Goal: Information Seeking & Learning: Understand process/instructions

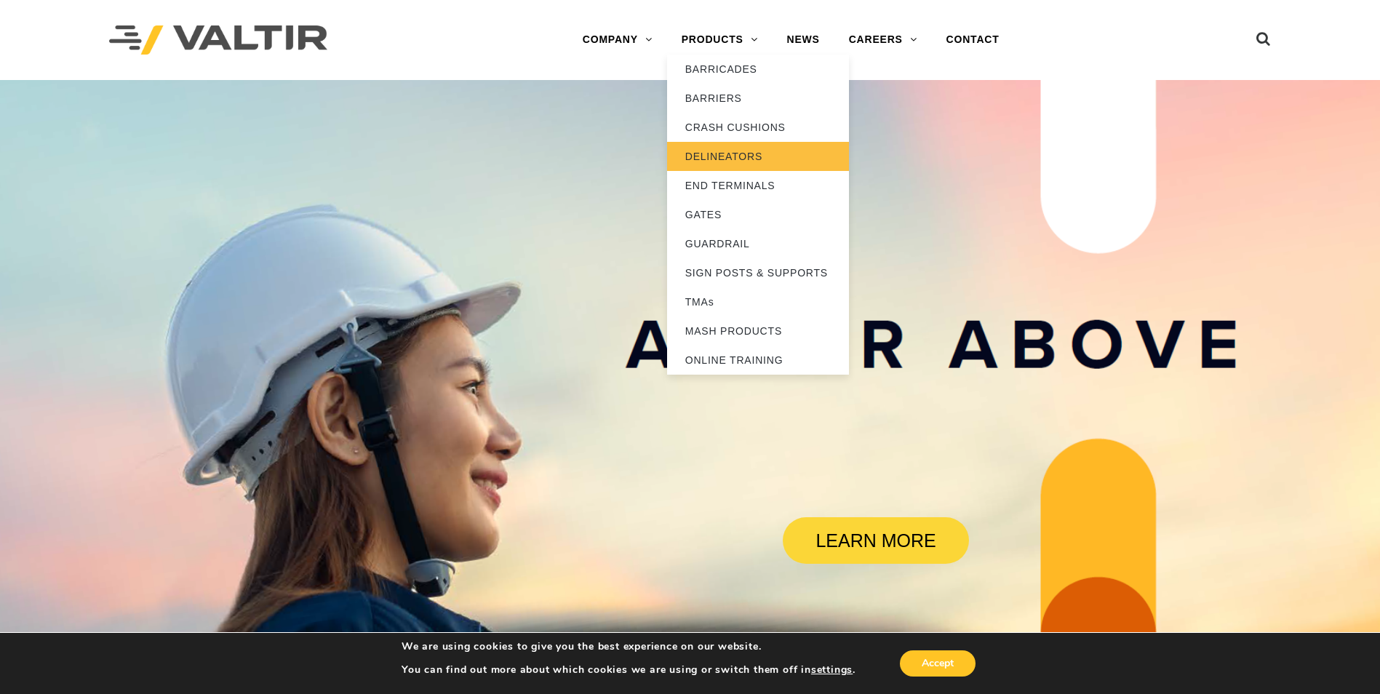
click at [719, 144] on link "DELINEATORS" at bounding box center [758, 156] width 182 height 29
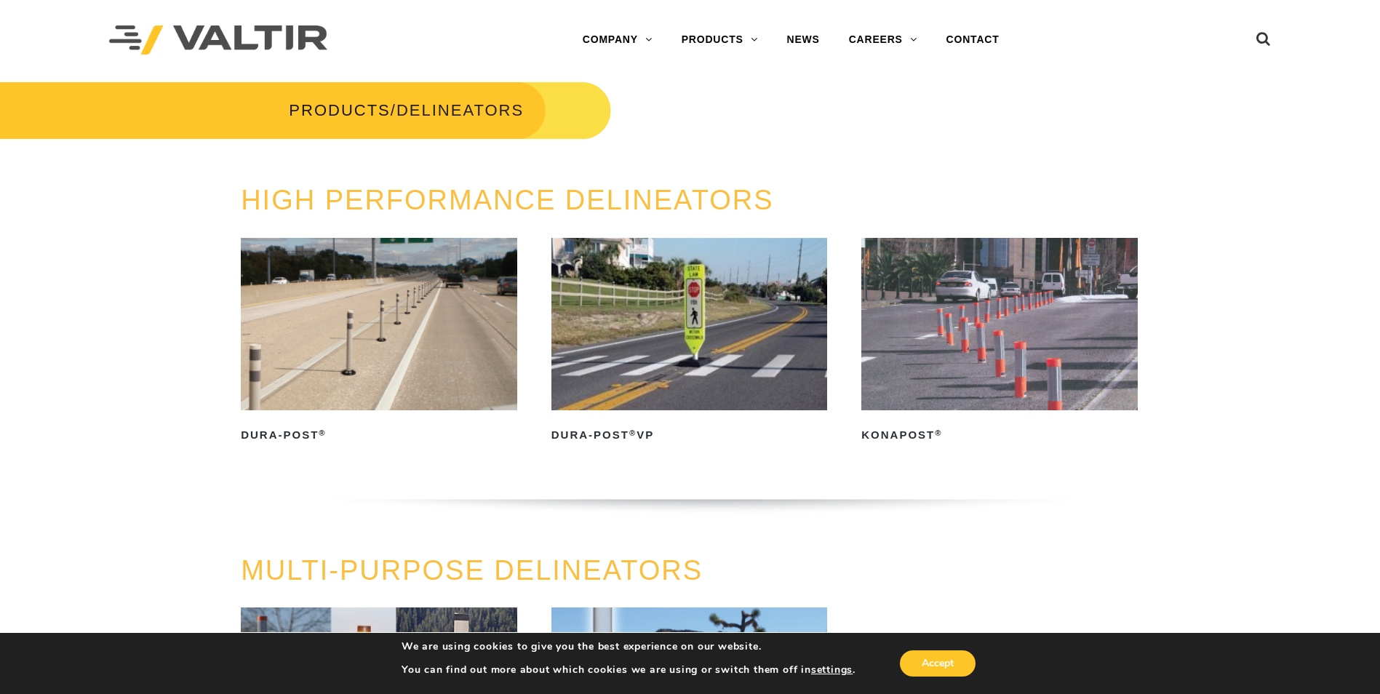
click at [412, 342] on img at bounding box center [379, 324] width 276 height 172
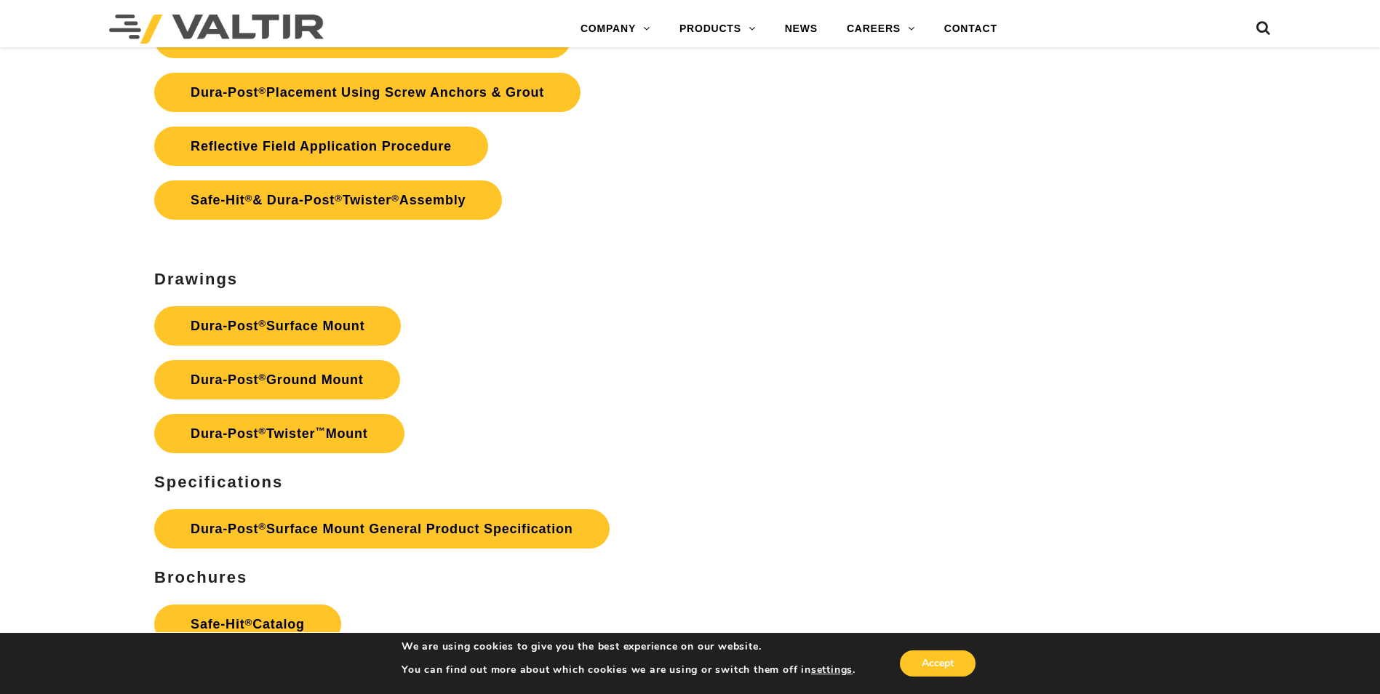
scroll to position [3927, 0]
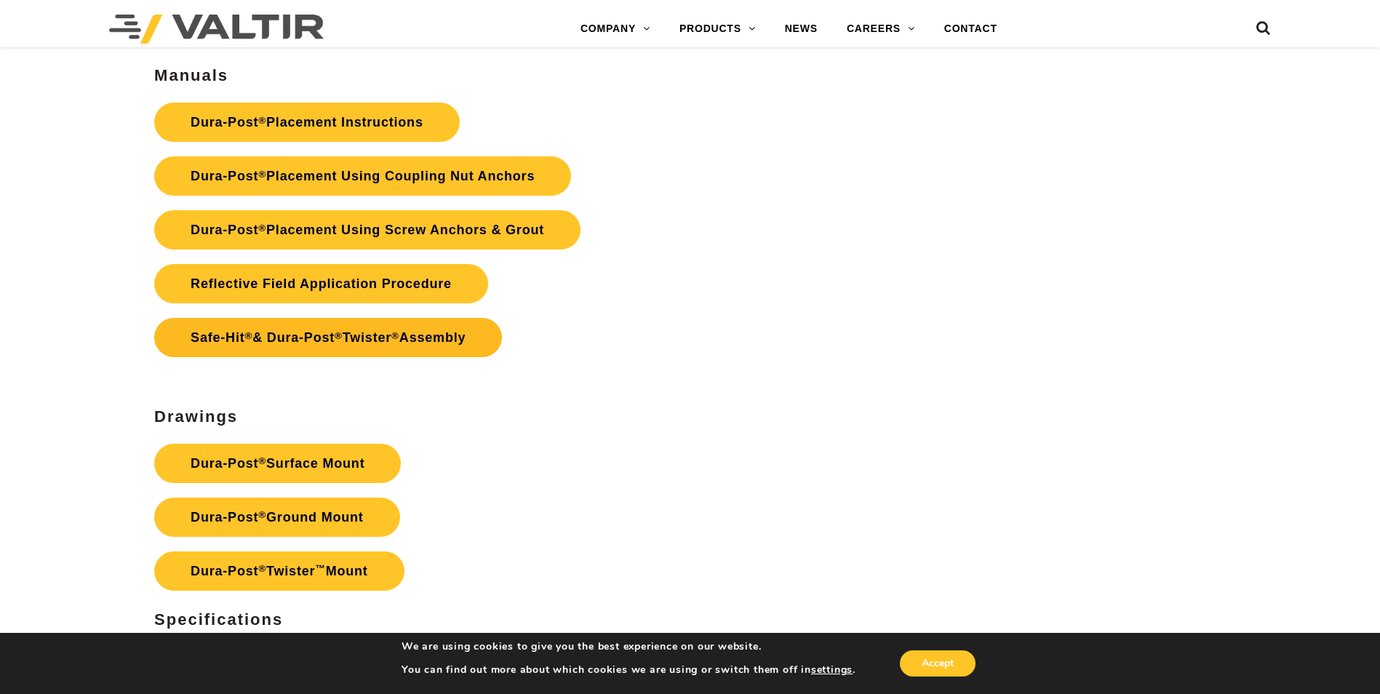
click at [418, 337] on link "Safe-Hit ® & Dura-Post ® Twister ® Assembly" at bounding box center [328, 337] width 348 height 39
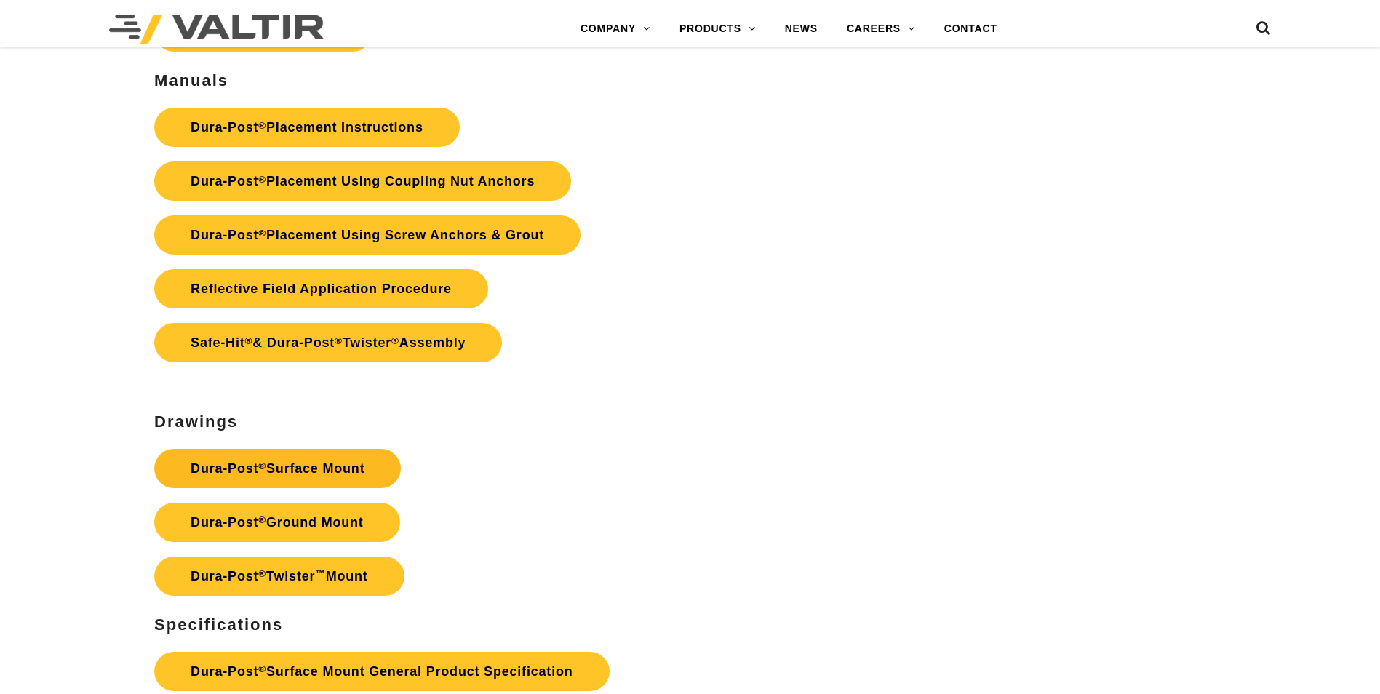
scroll to position [3927, 0]
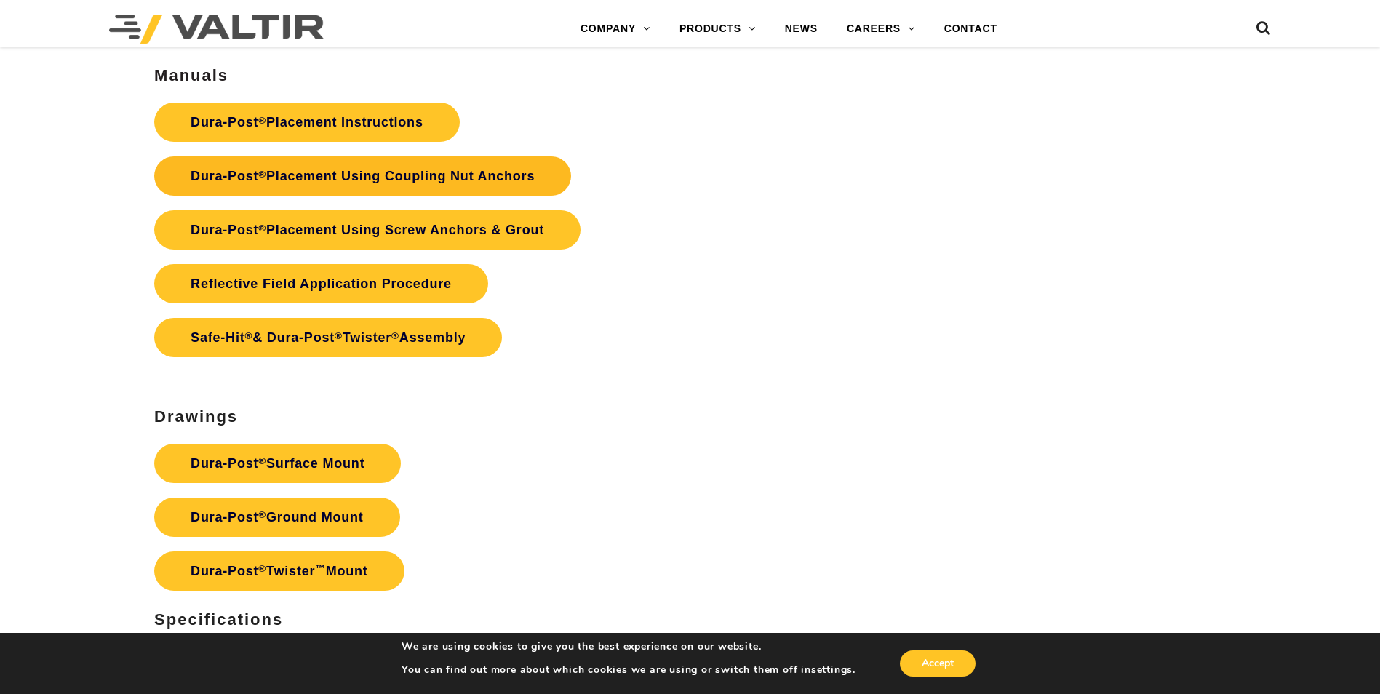
click at [420, 184] on link "Dura-Post ® Placement Using Coupling Nut Anchors" at bounding box center [362, 175] width 417 height 39
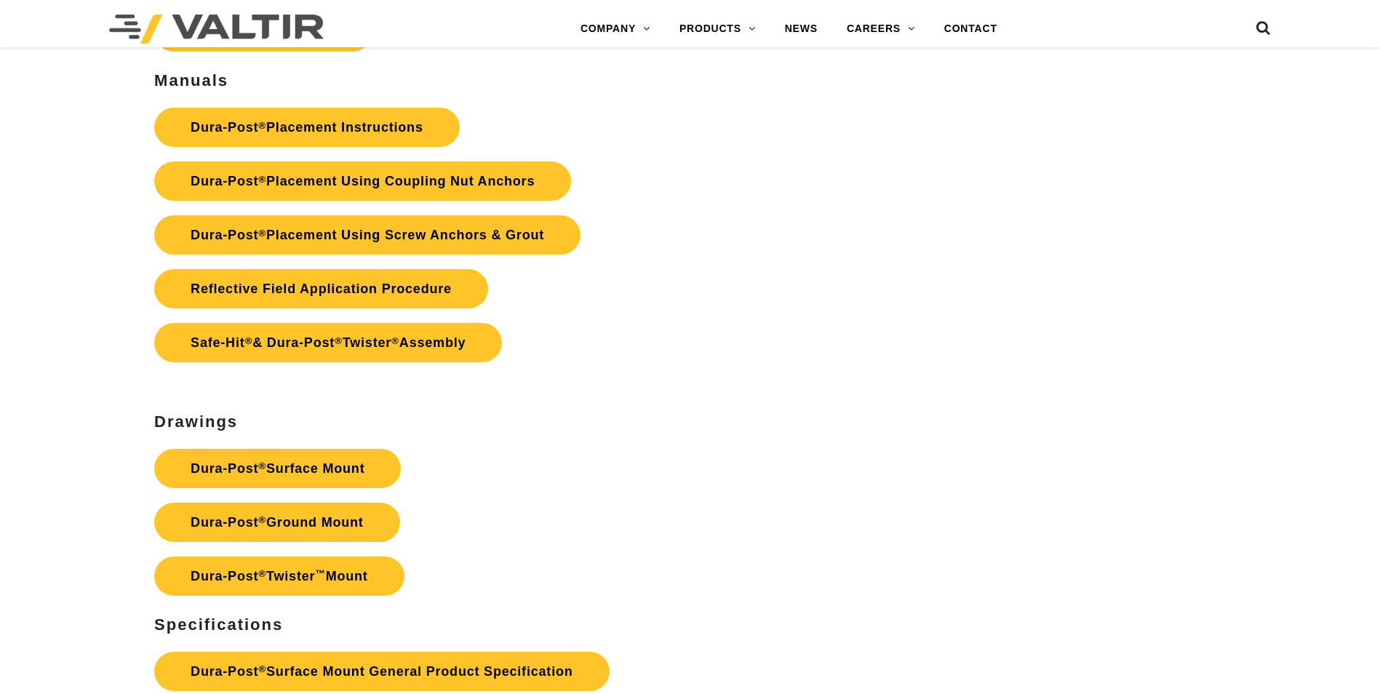
scroll to position [3927, 0]
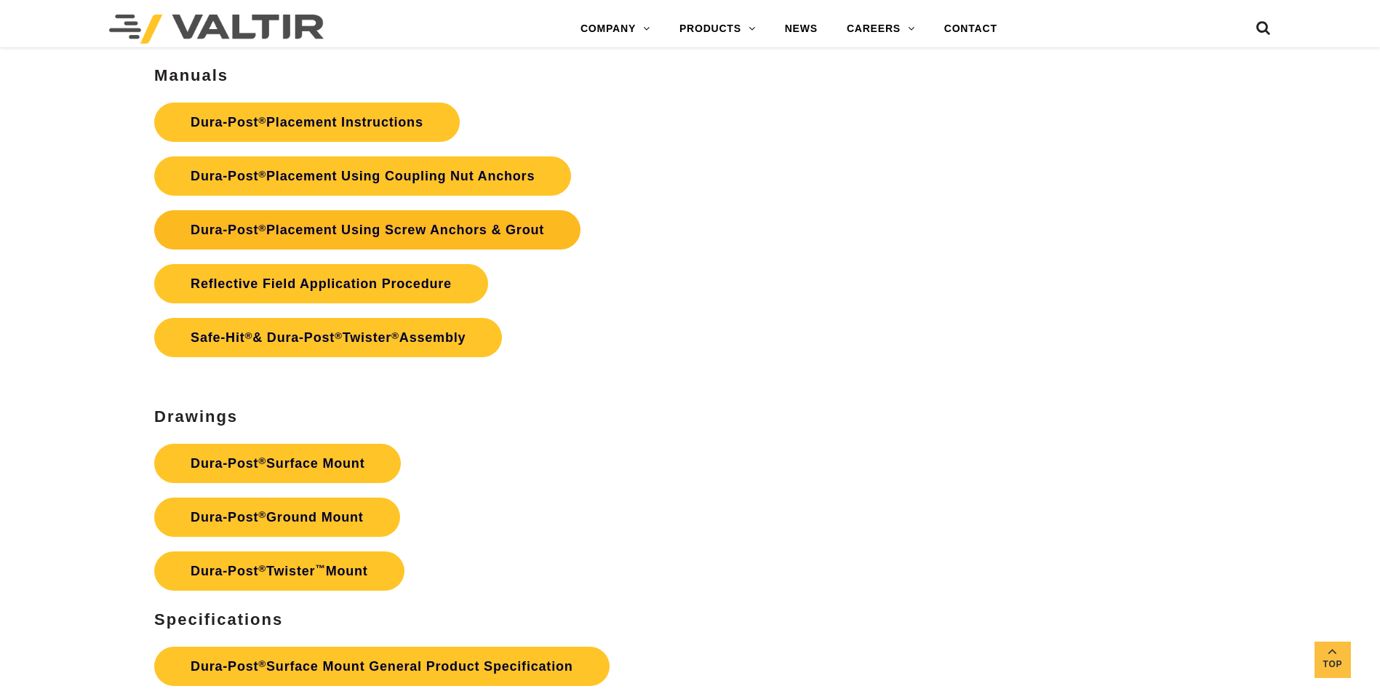
click at [484, 231] on link "Dura-Post ® Placement Using Screw Anchors & Grout" at bounding box center [367, 229] width 426 height 39
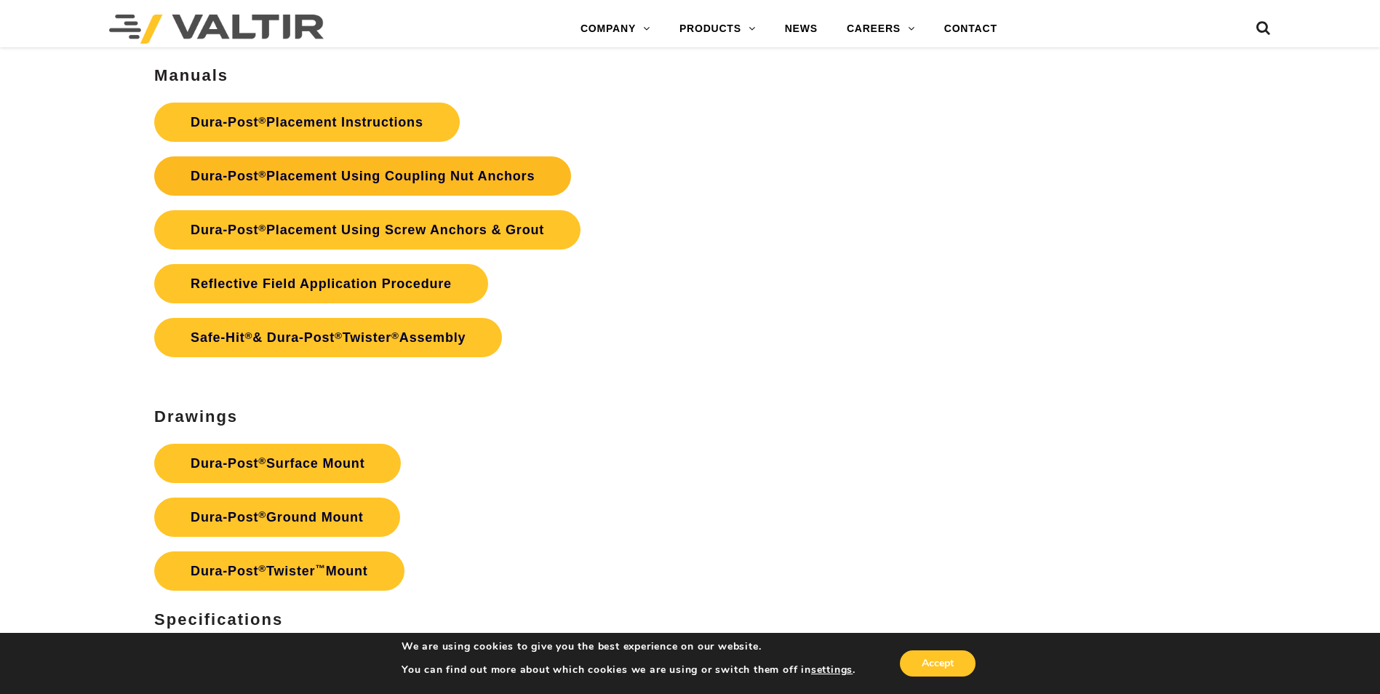
click at [470, 175] on link "Dura-Post ® Placement Using Coupling Nut Anchors" at bounding box center [362, 175] width 417 height 39
